Goal: Navigation & Orientation: Find specific page/section

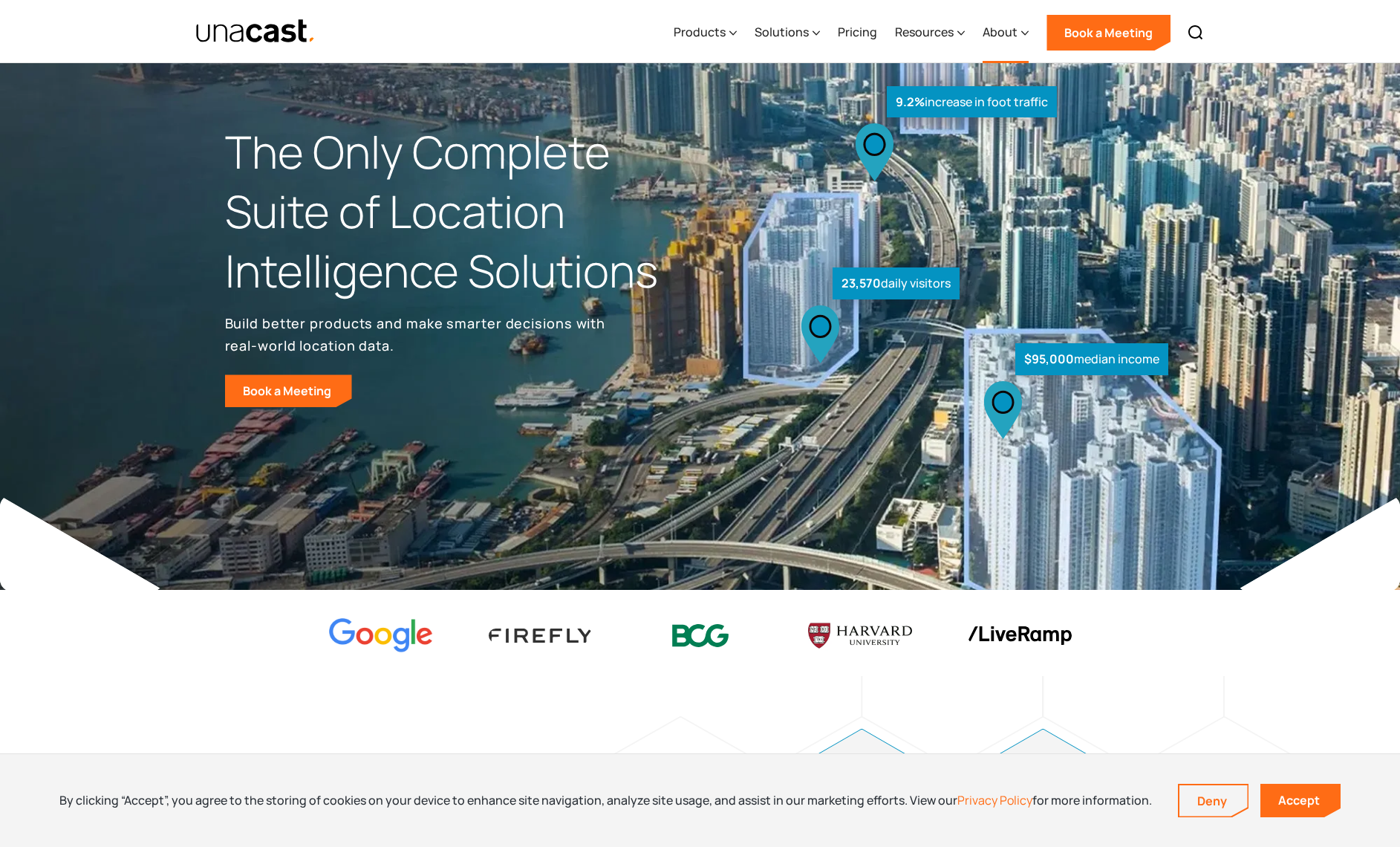
click at [1011, 33] on div "About" at bounding box center [1001, 31] width 35 height 17
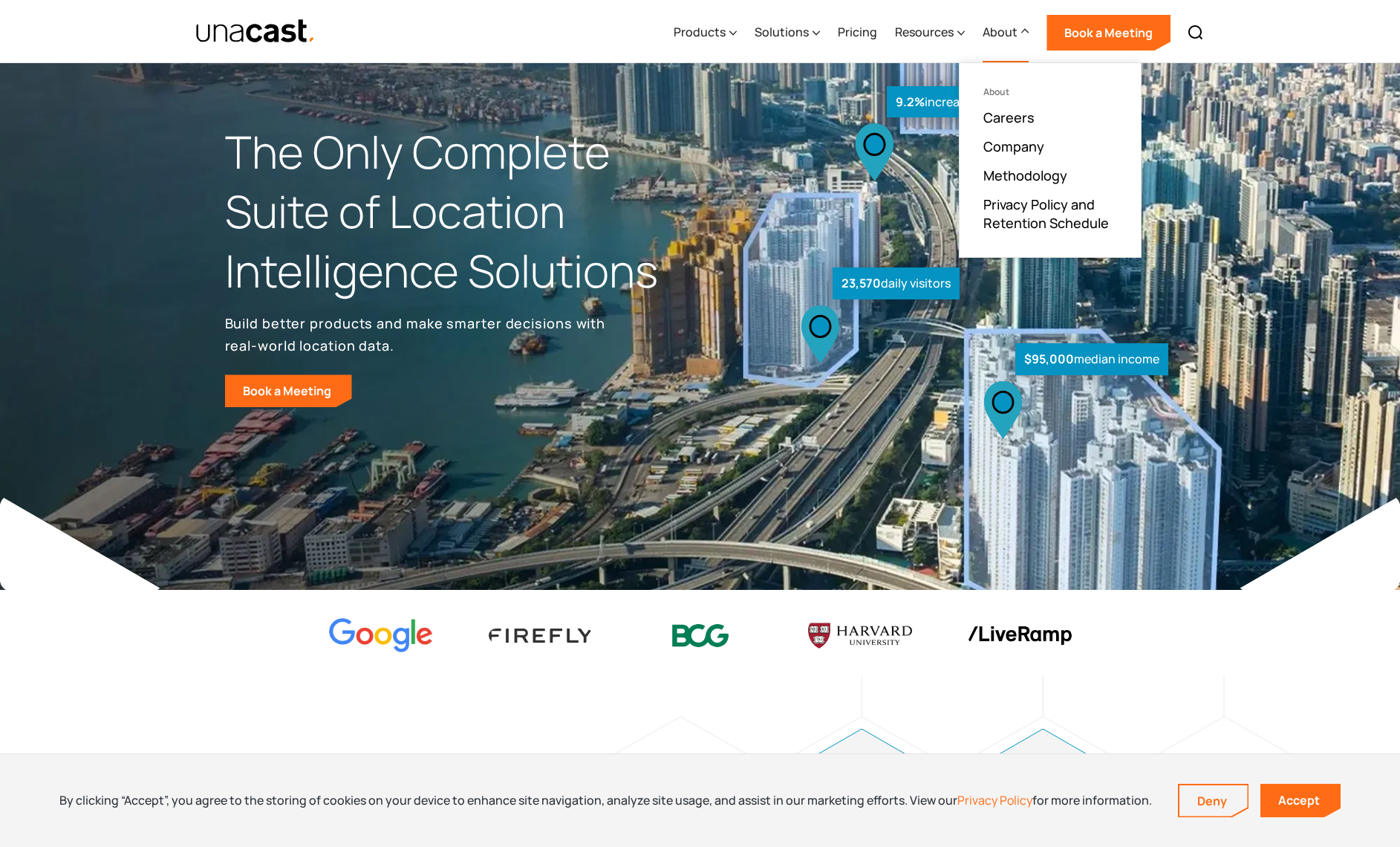
click at [1003, 94] on div "About" at bounding box center [1050, 92] width 134 height 10
click at [1011, 147] on link "Company" at bounding box center [1014, 146] width 61 height 17
